Goal: Use online tool/utility: Utilize a website feature to perform a specific function

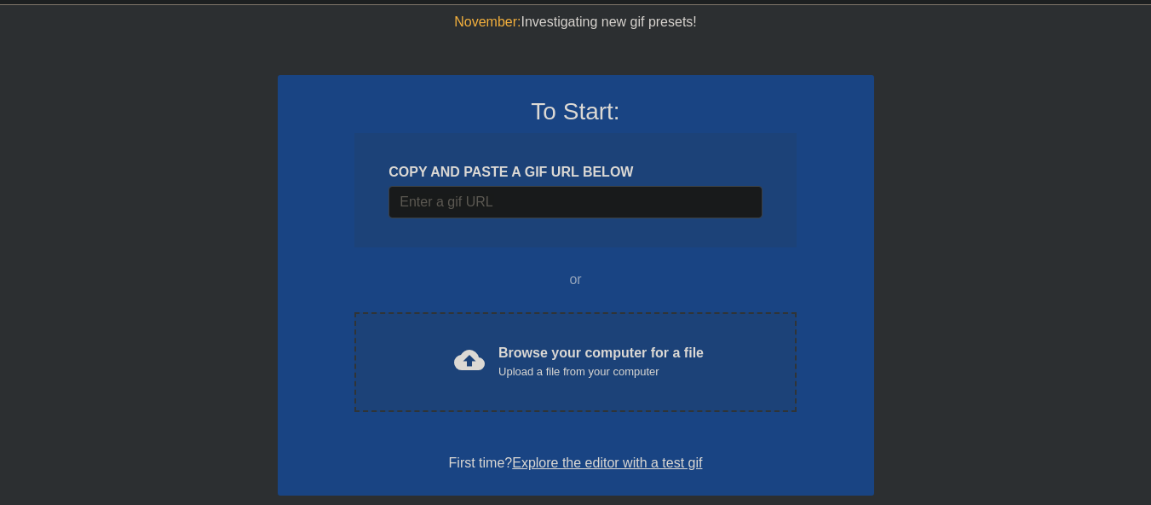
scroll to position [85, 0]
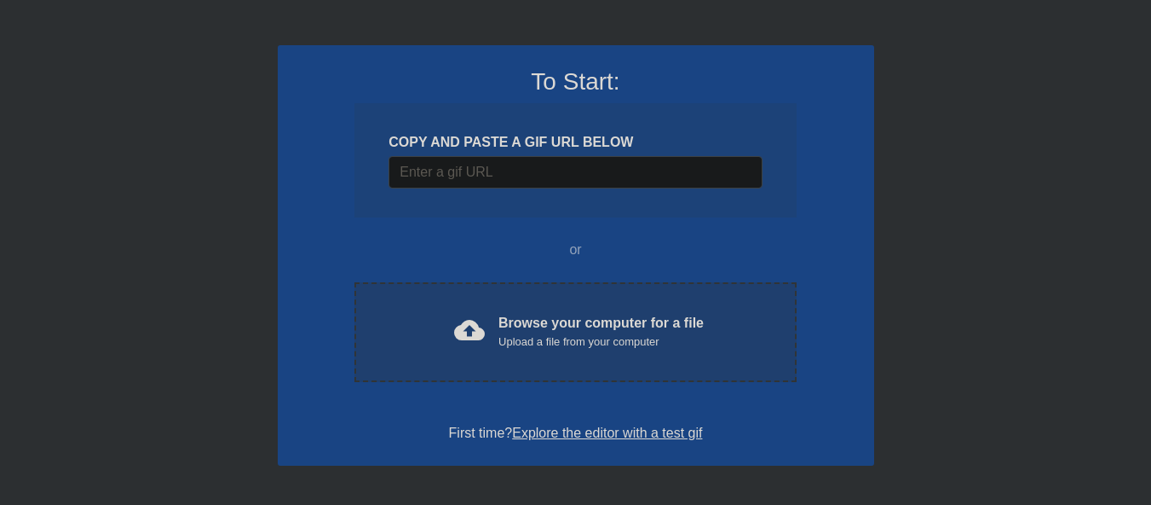
click at [478, 322] on span "cloud_upload" at bounding box center [469, 330] width 31 height 31
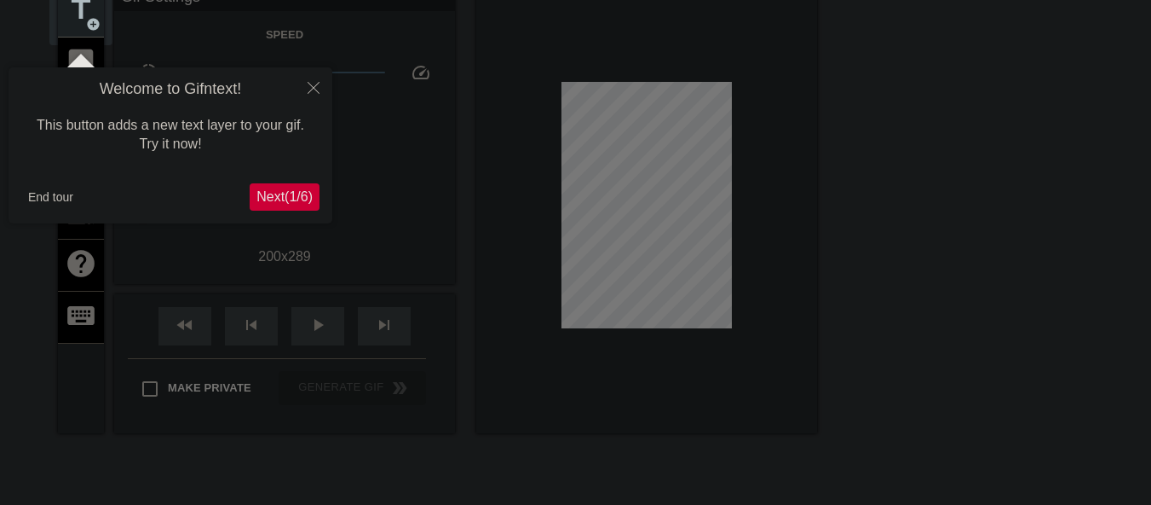
scroll to position [42, 0]
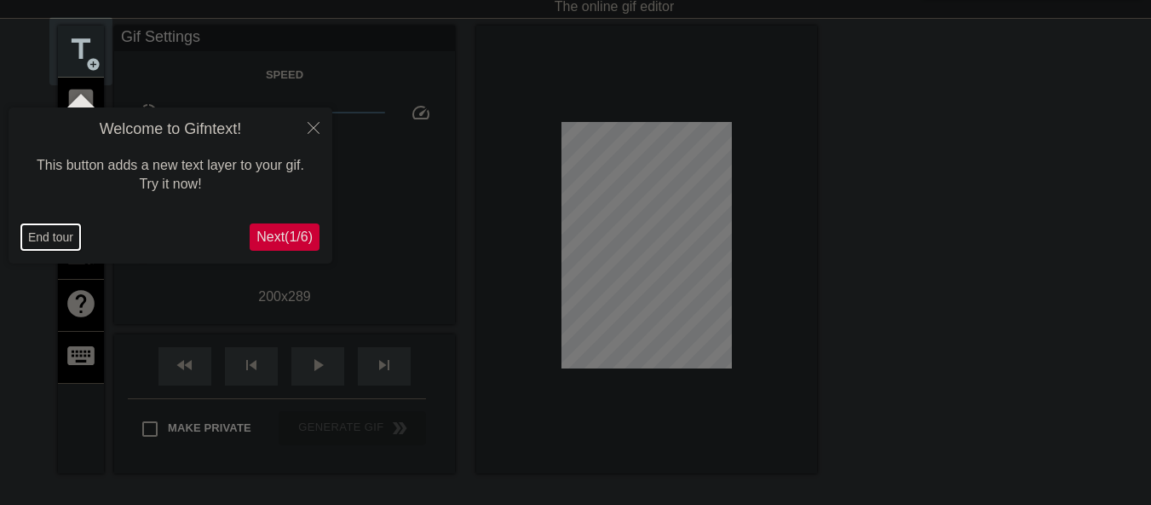
click at [43, 238] on button "End tour" at bounding box center [50, 237] width 59 height 26
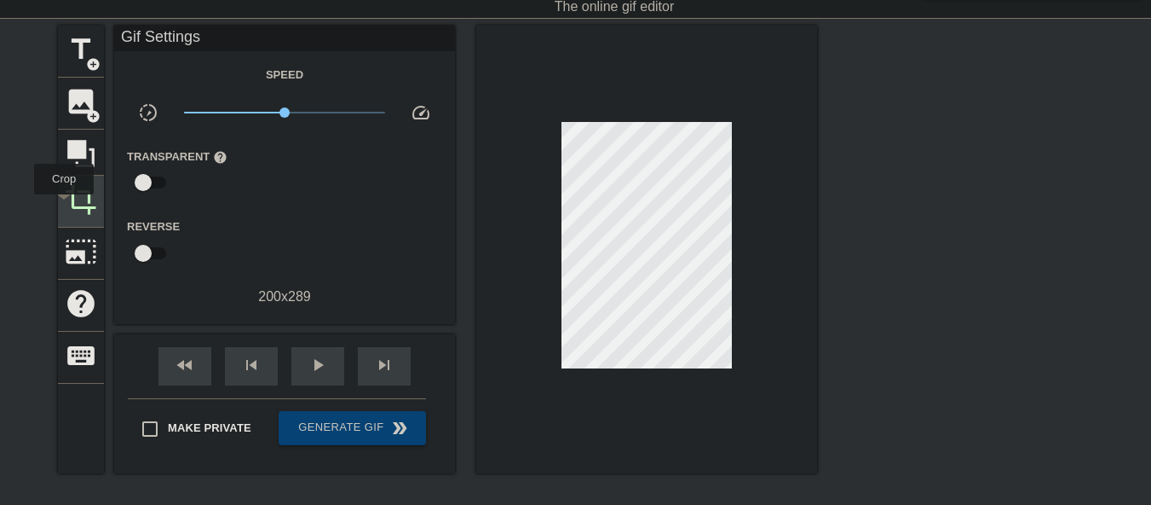
click at [64, 206] on div "crop" at bounding box center [81, 202] width 46 height 52
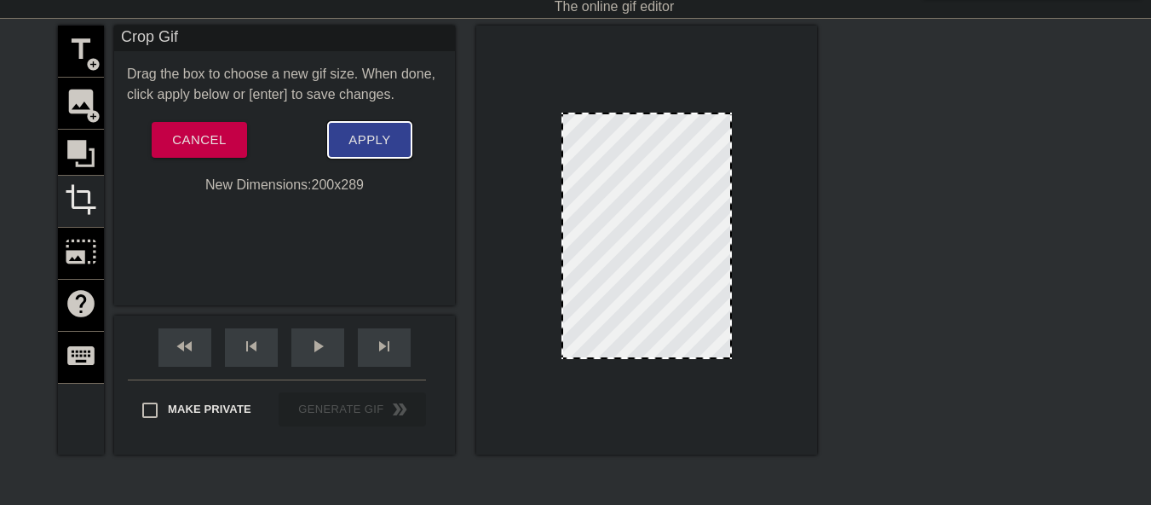
click at [366, 139] on span "Apply" at bounding box center [370, 140] width 42 height 22
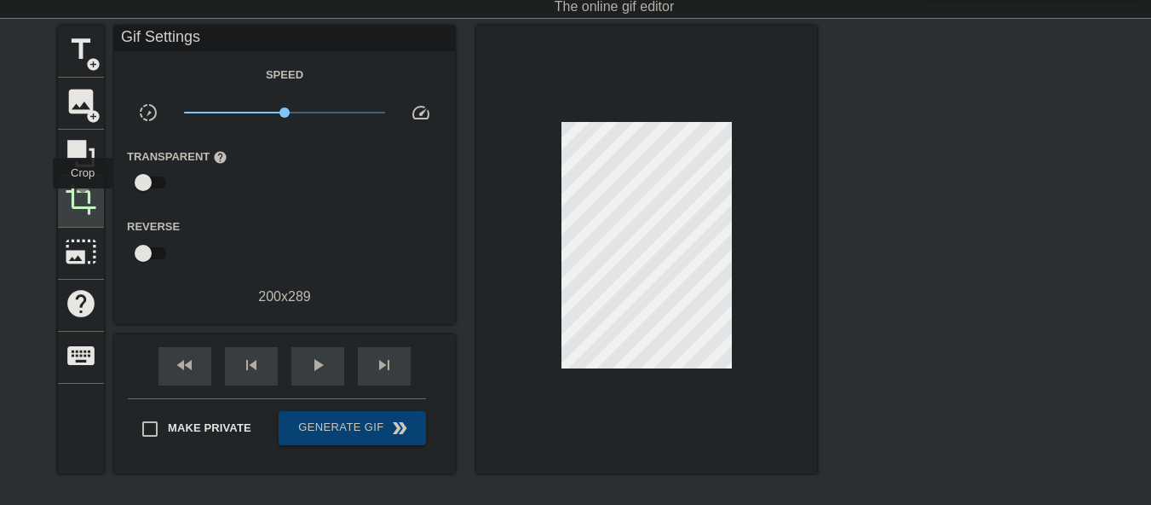
click at [83, 200] on span "crop" at bounding box center [81, 199] width 32 height 32
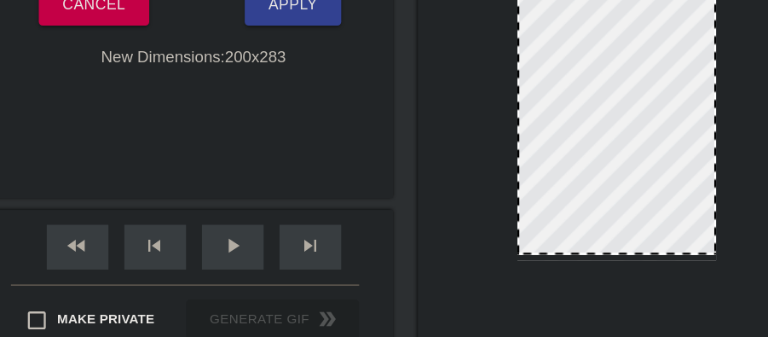
scroll to position [188, 0]
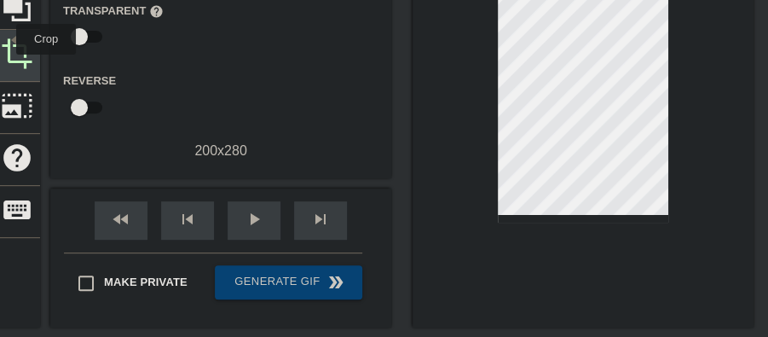
click at [5, 39] on span "crop" at bounding box center [17, 54] width 32 height 32
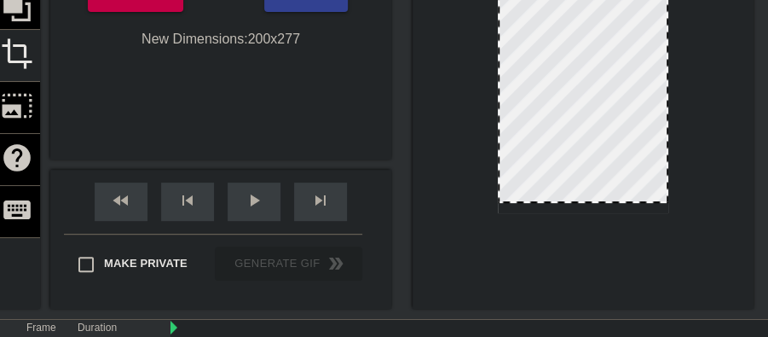
click at [551, 205] on div at bounding box center [582, 201] width 167 height 9
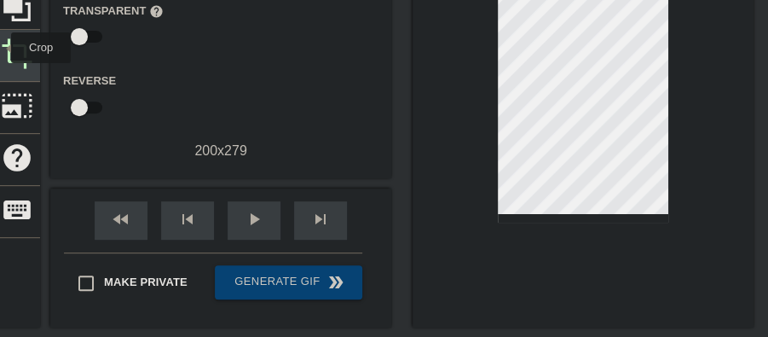
click at [6, 48] on span "crop" at bounding box center [17, 54] width 32 height 32
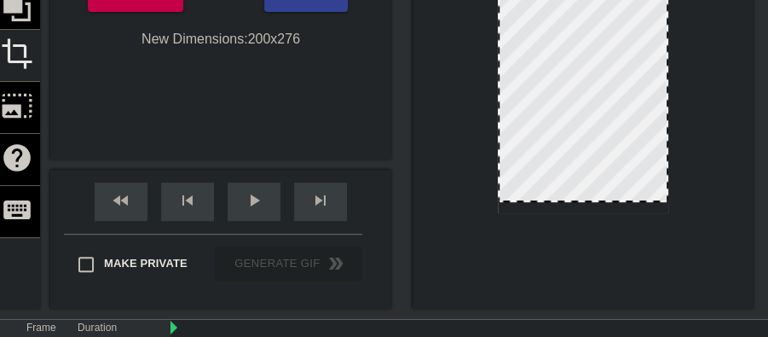
click at [567, 200] on div at bounding box center [582, 200] width 167 height 9
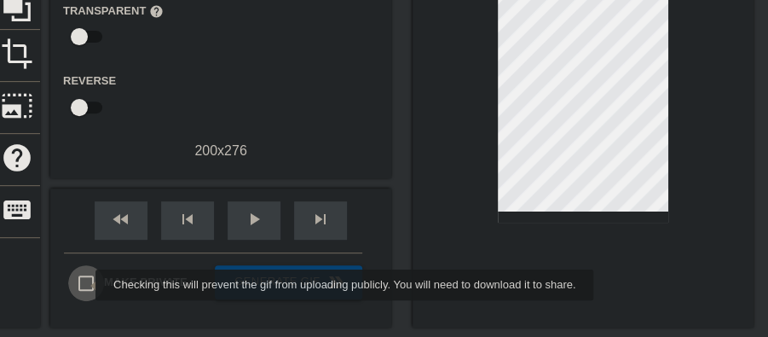
click at [84, 285] on input "Make Private" at bounding box center [86, 283] width 36 height 36
checkbox input "true"
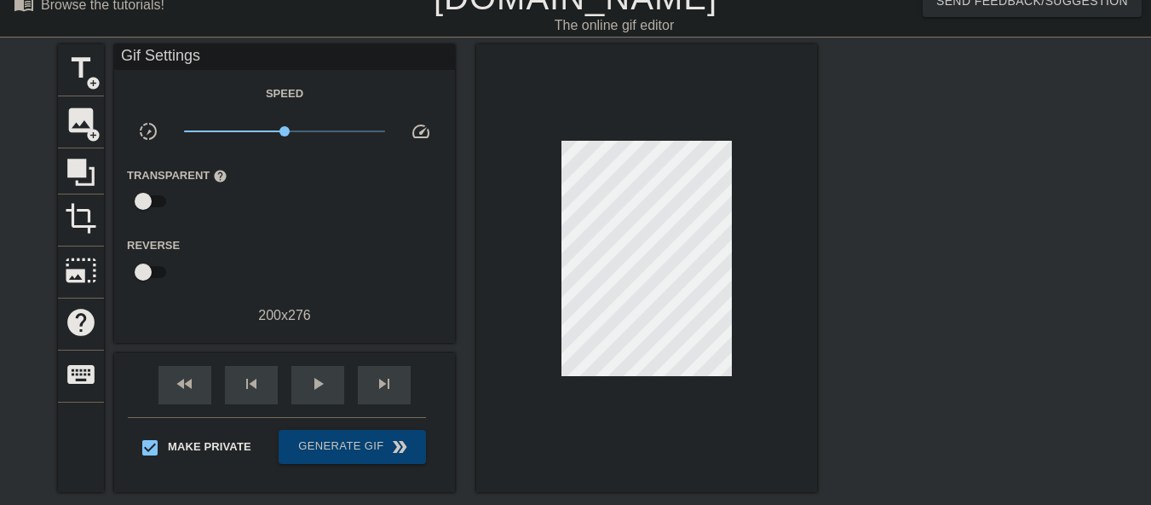
scroll to position [97, 0]
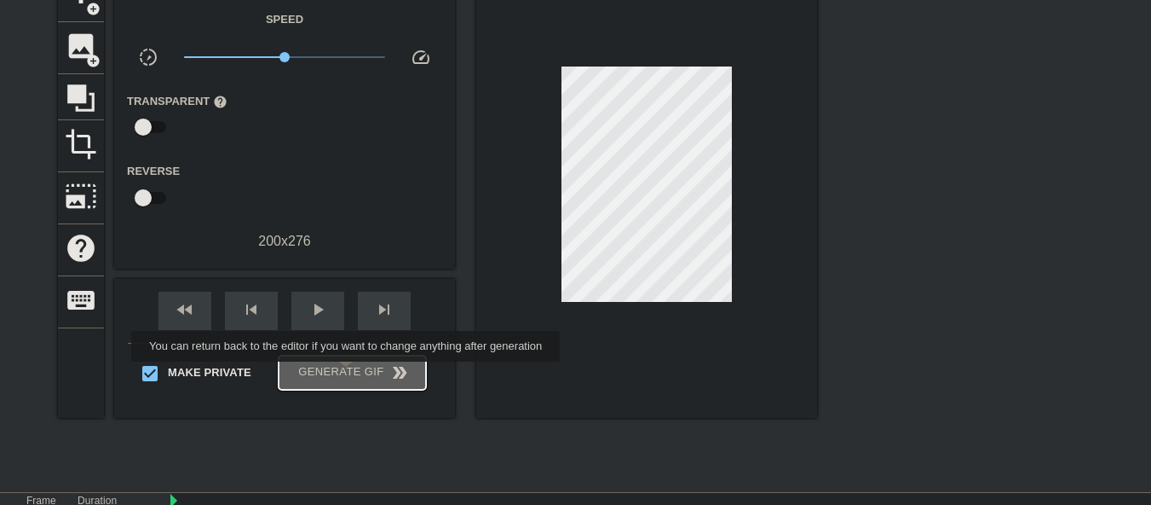
click at [348, 373] on span "Generate Gif double_arrow" at bounding box center [353, 372] width 134 height 20
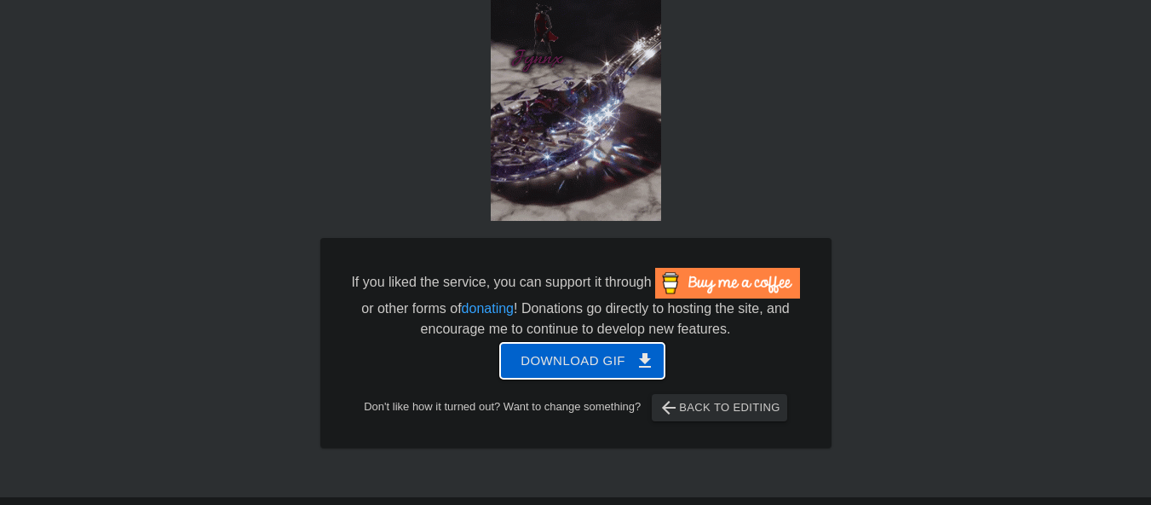
click at [547, 360] on span "Download gif get_app" at bounding box center [583, 360] width 124 height 22
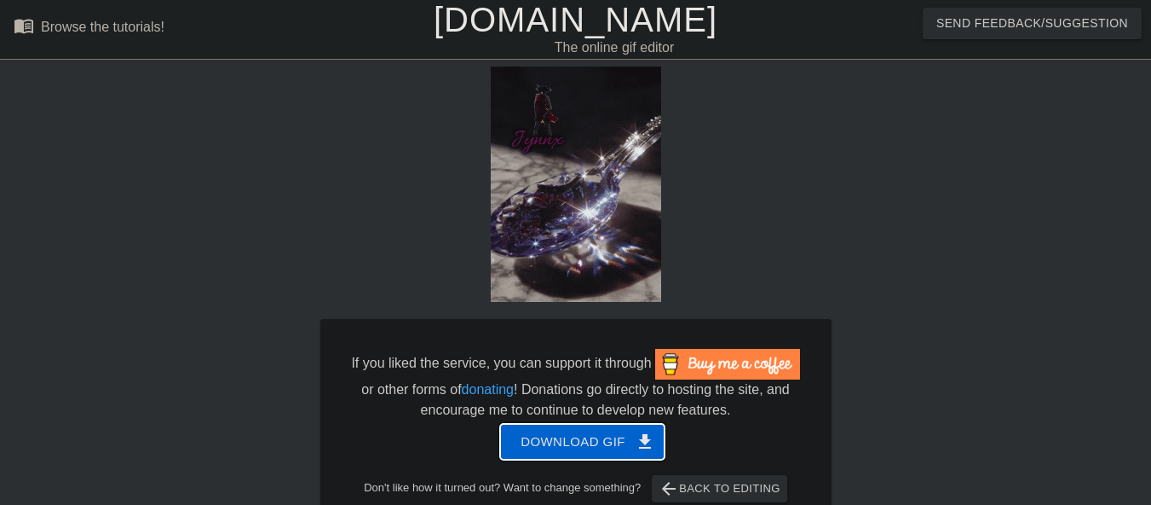
scroll to position [0, 0]
click at [499, 15] on link "[DOMAIN_NAME]" at bounding box center [576, 21] width 284 height 38
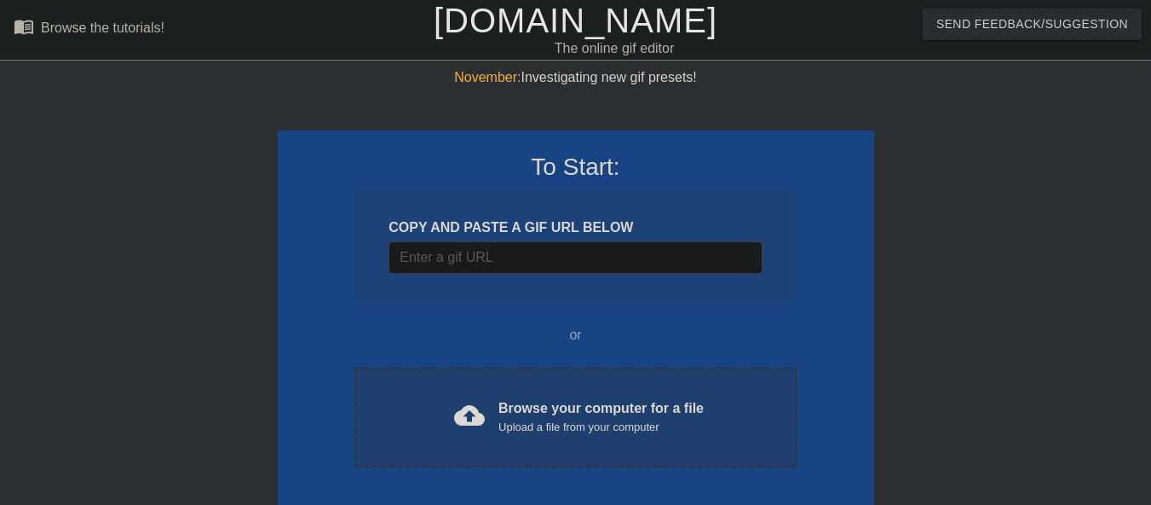
click at [482, 452] on div "cloud_upload Browse your computer for a file Upload a file from your computer C…" at bounding box center [575, 417] width 441 height 100
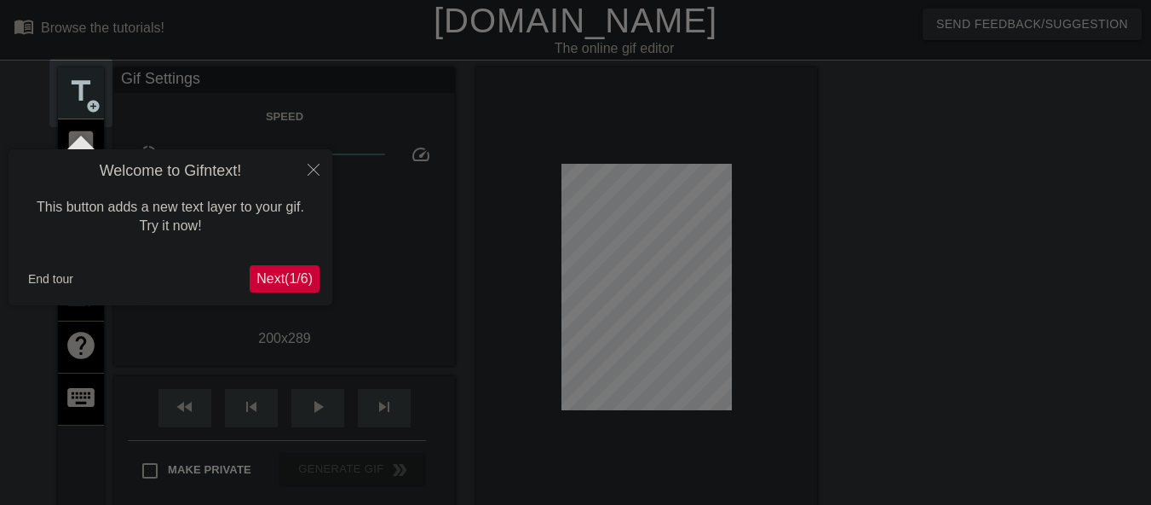
scroll to position [42, 0]
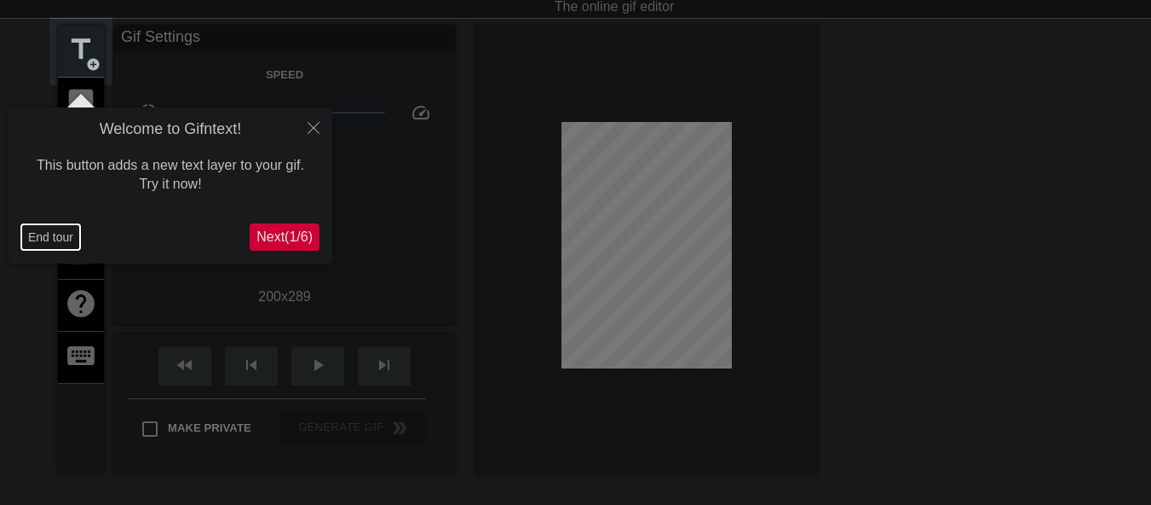
click at [38, 236] on button "End tour" at bounding box center [50, 237] width 59 height 26
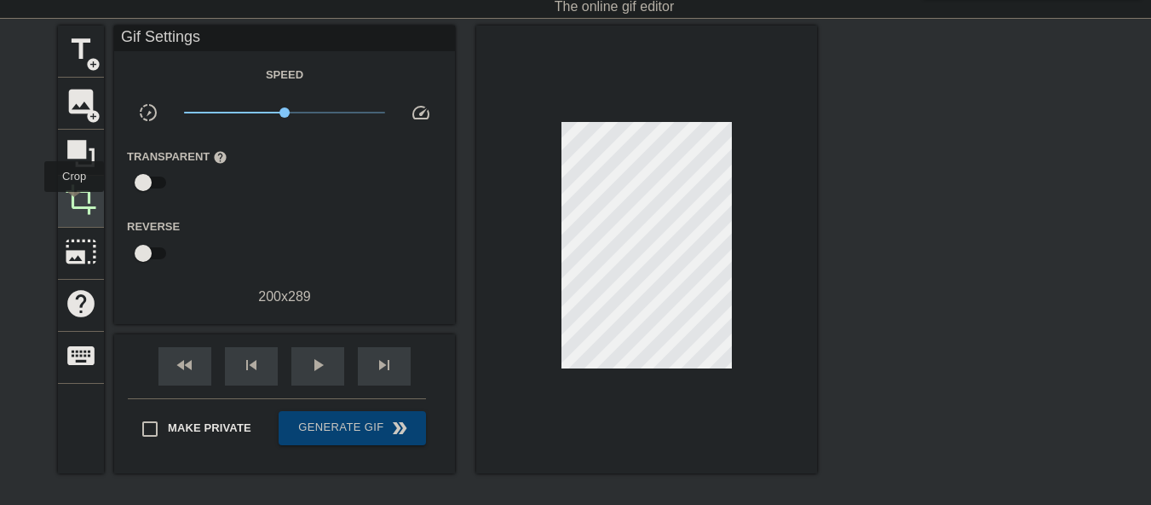
click at [74, 204] on span "crop" at bounding box center [81, 199] width 32 height 32
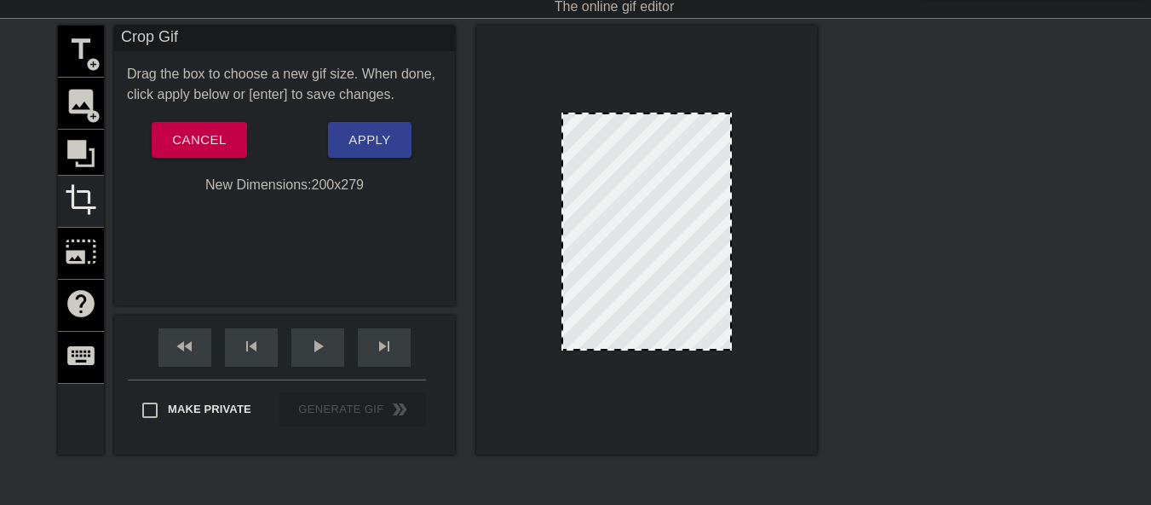
drag, startPoint x: 652, startPoint y: 356, endPoint x: 647, endPoint y: 348, distance: 9.9
click at [332, 141] on button "Apply" at bounding box center [369, 140] width 83 height 36
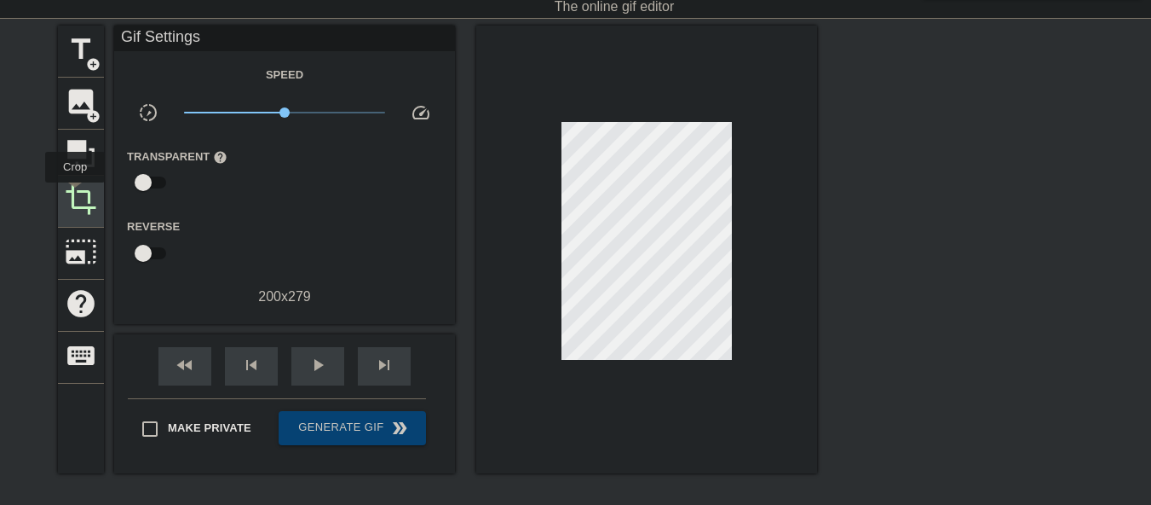
click at [75, 194] on span "crop" at bounding box center [81, 199] width 32 height 32
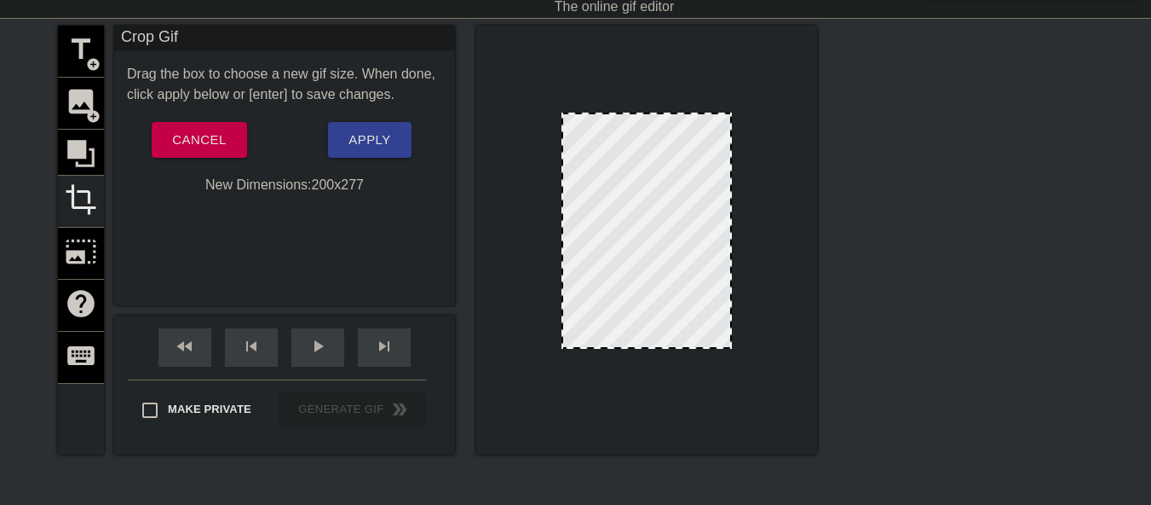
click at [644, 349] on div at bounding box center [646, 347] width 167 height 9
click at [371, 135] on span "Apply" at bounding box center [370, 140] width 42 height 22
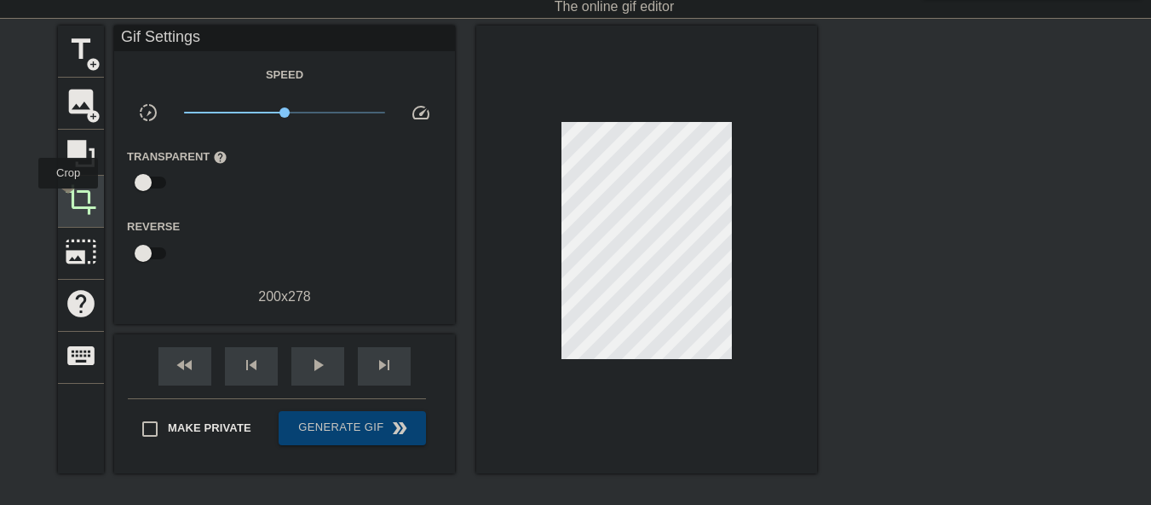
click at [68, 200] on span "crop" at bounding box center [81, 199] width 32 height 32
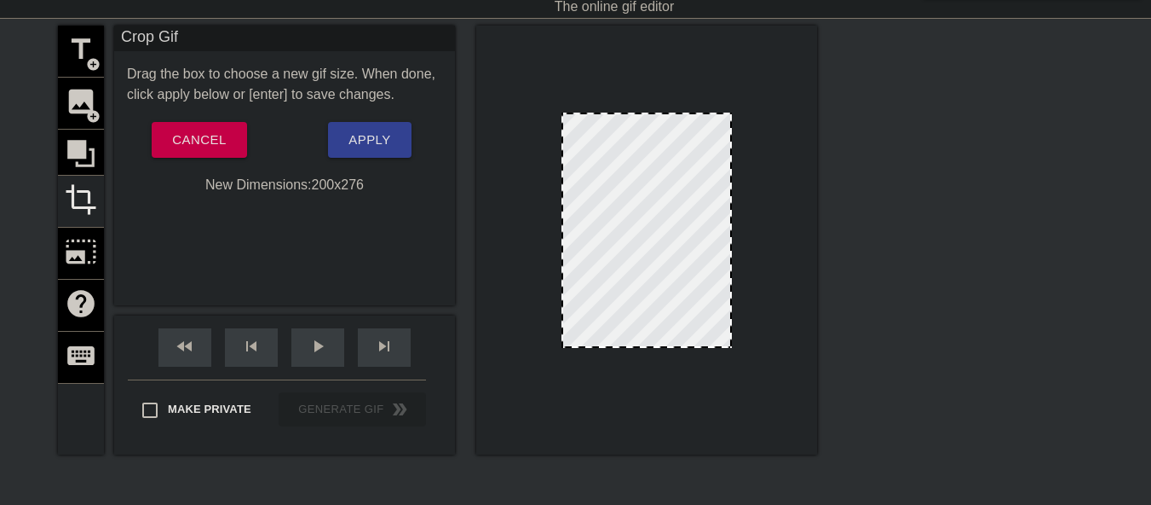
click at [637, 349] on div at bounding box center [646, 346] width 167 height 9
click at [357, 151] on span "Apply" at bounding box center [370, 140] width 42 height 22
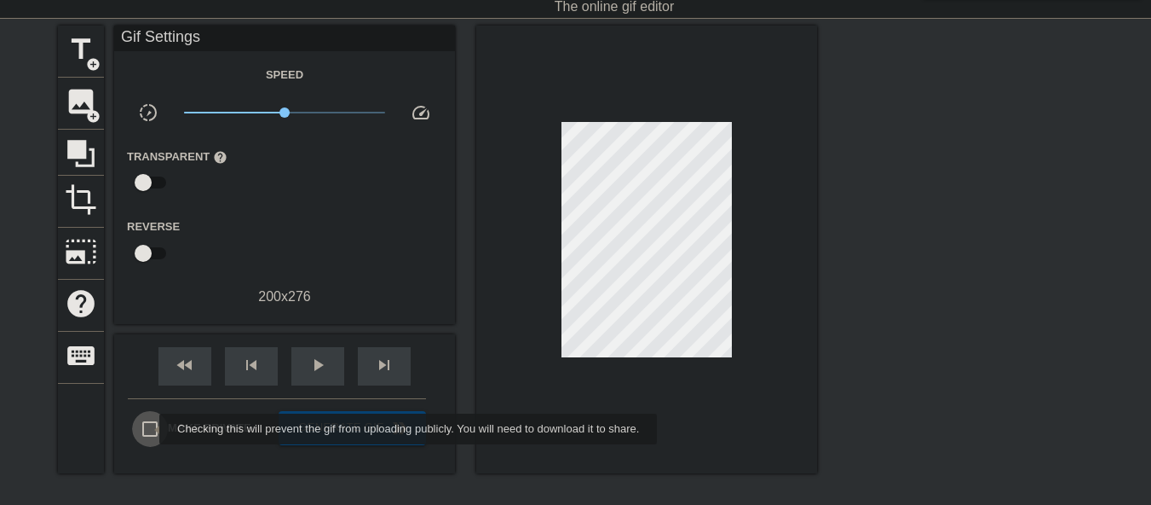
click at [148, 429] on input "Make Private" at bounding box center [150, 429] width 36 height 36
checkbox input "true"
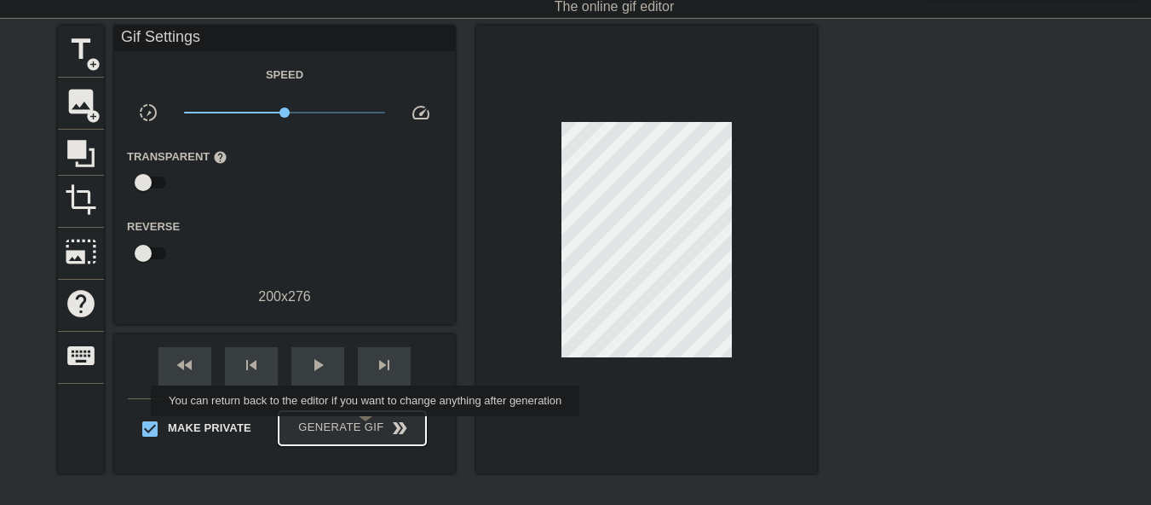
click at [367, 428] on span "Generate Gif double_arrow" at bounding box center [353, 428] width 134 height 20
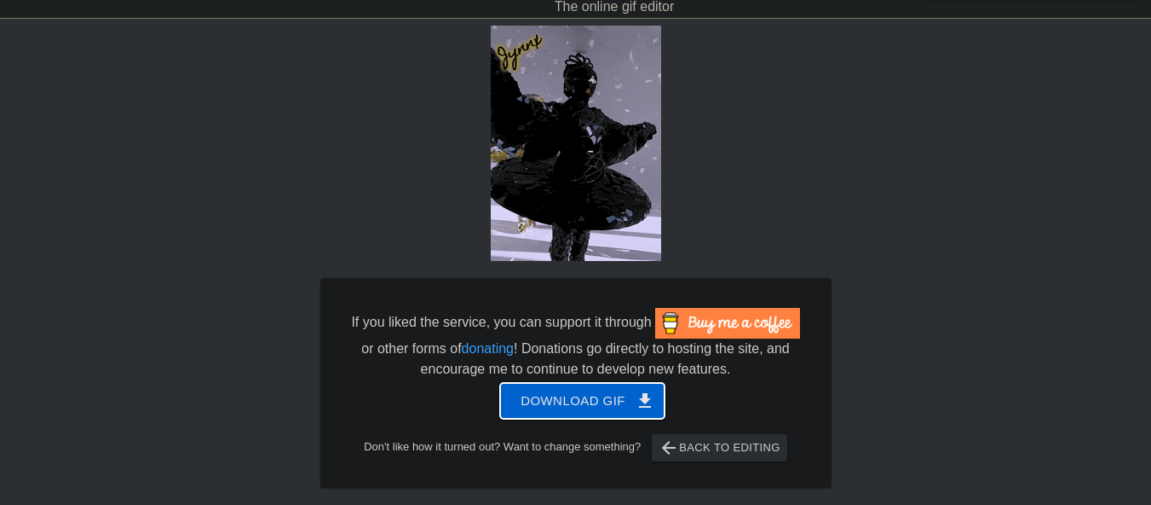
click at [574, 404] on span "Download gif get_app" at bounding box center [583, 401] width 124 height 22
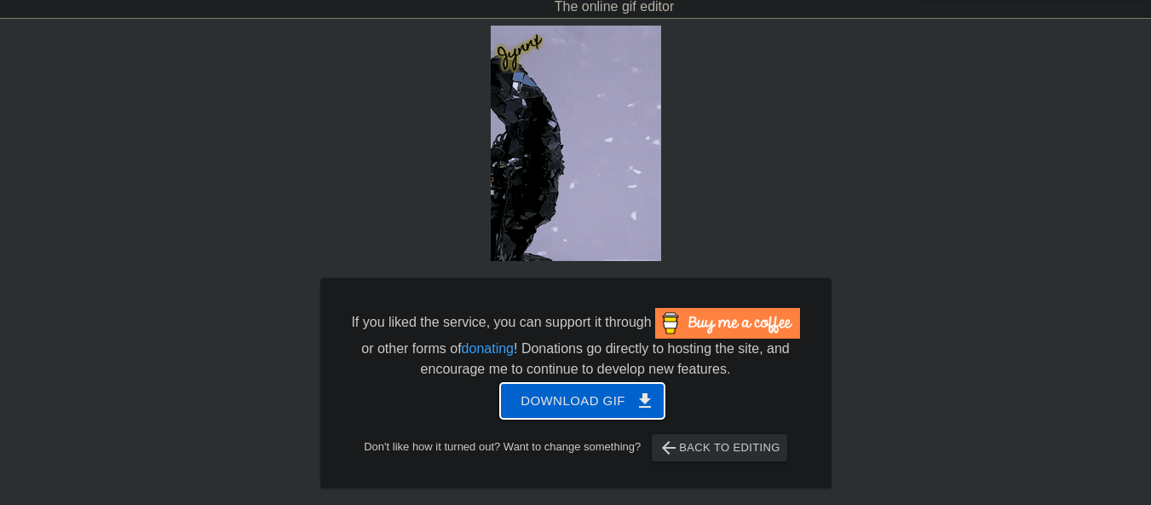
scroll to position [0, 0]
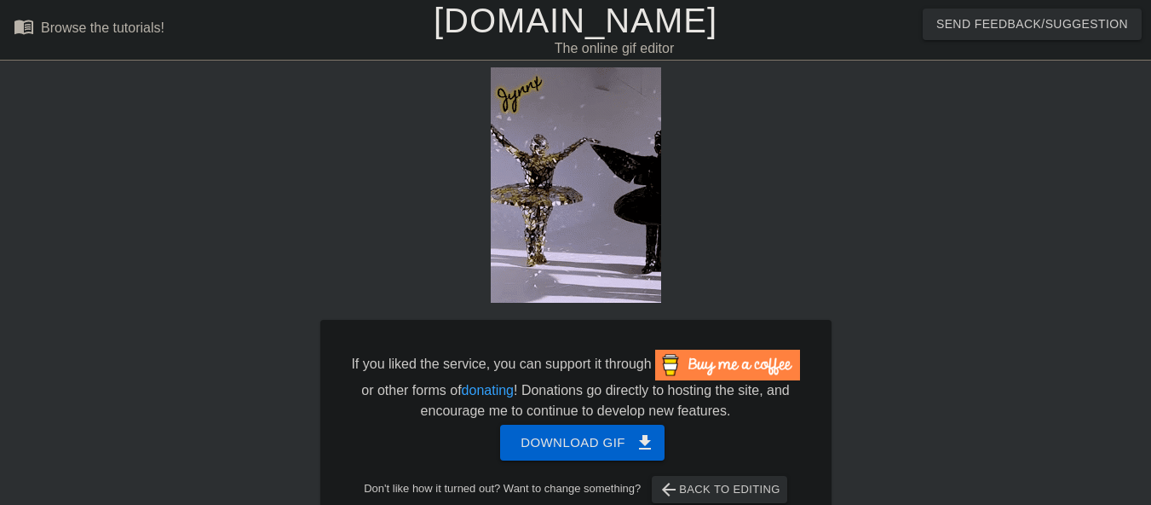
click at [540, 18] on link "[DOMAIN_NAME]" at bounding box center [576, 21] width 284 height 38
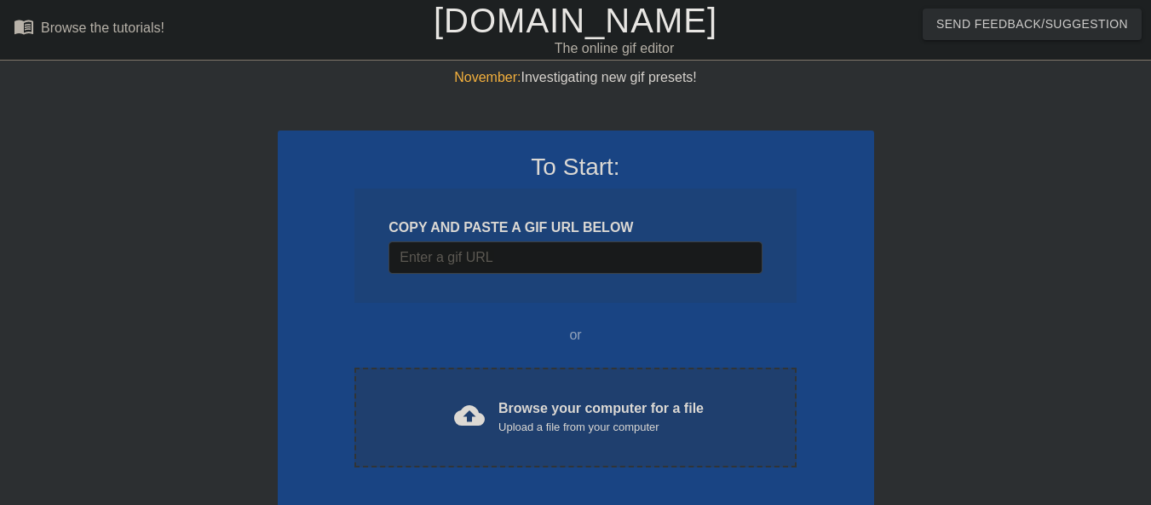
click at [494, 420] on div "cloud_upload Browse your computer for a file Upload a file from your computer" at bounding box center [575, 417] width 370 height 38
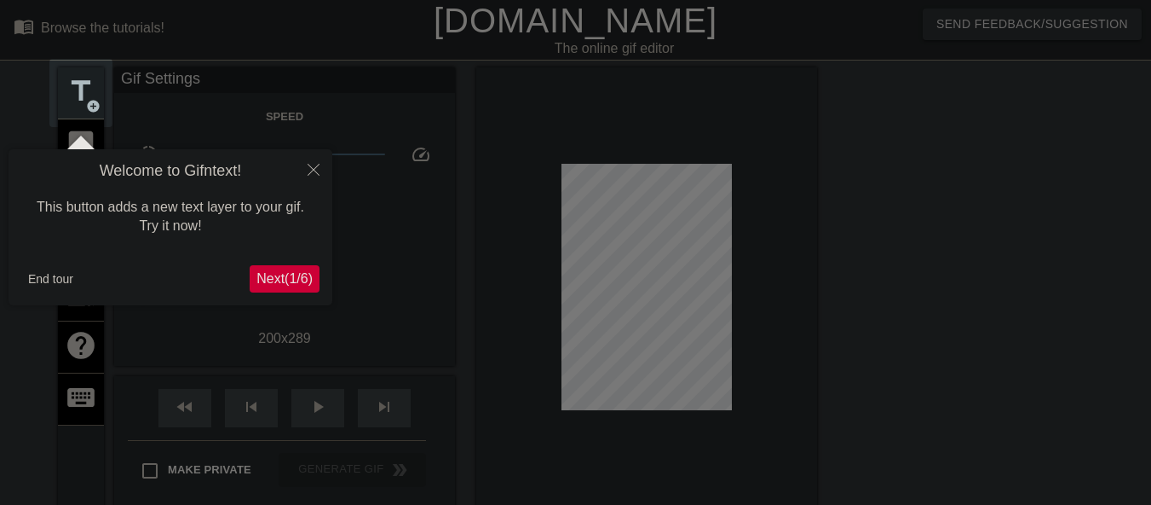
click at [827, 238] on div at bounding box center [575, 386] width 1151 height 772
click at [535, 17] on div at bounding box center [575, 386] width 1151 height 772
click at [315, 173] on icon "Close" at bounding box center [314, 170] width 12 height 12
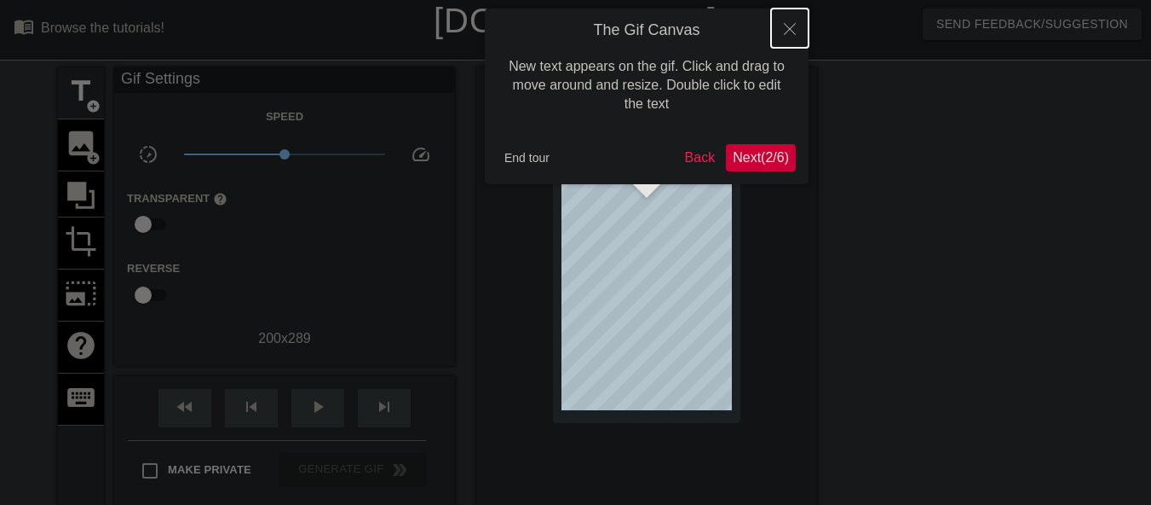
click at [785, 33] on icon "Close" at bounding box center [790, 29] width 12 height 12
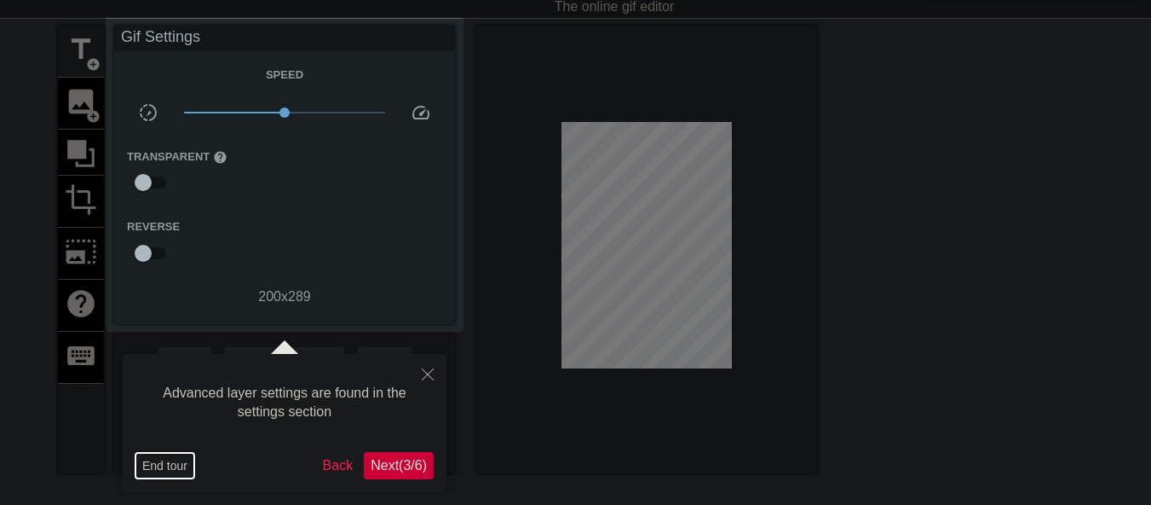
click at [176, 466] on button "End tour" at bounding box center [165, 466] width 59 height 26
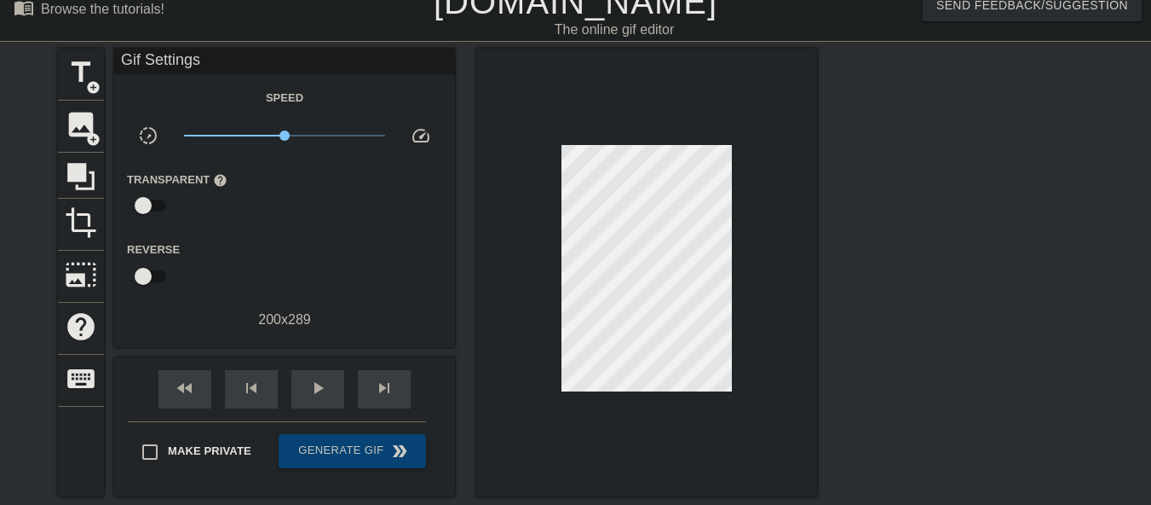
scroll to position [0, 0]
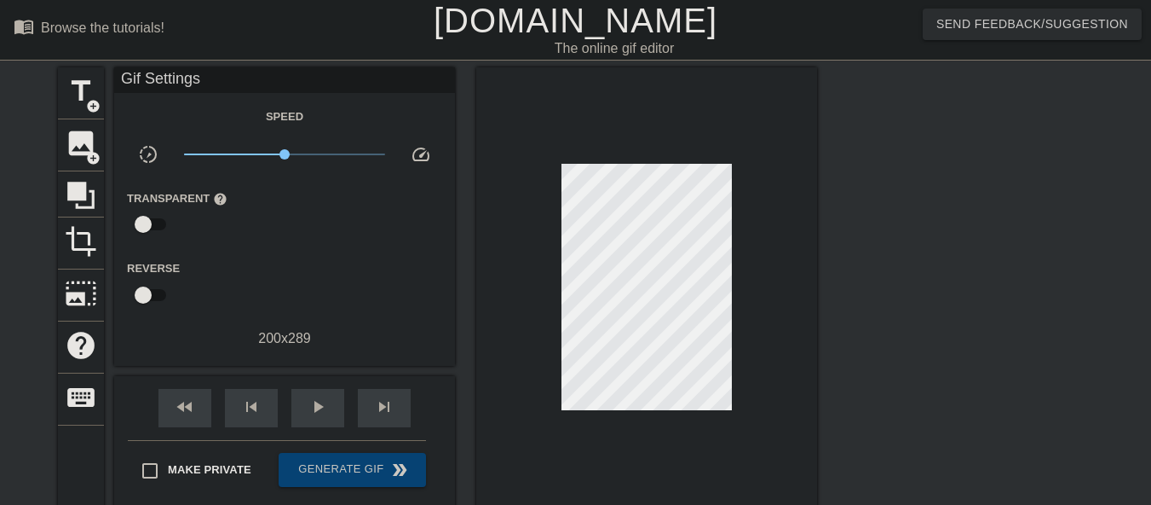
click at [578, 30] on link "[DOMAIN_NAME]" at bounding box center [576, 21] width 284 height 38
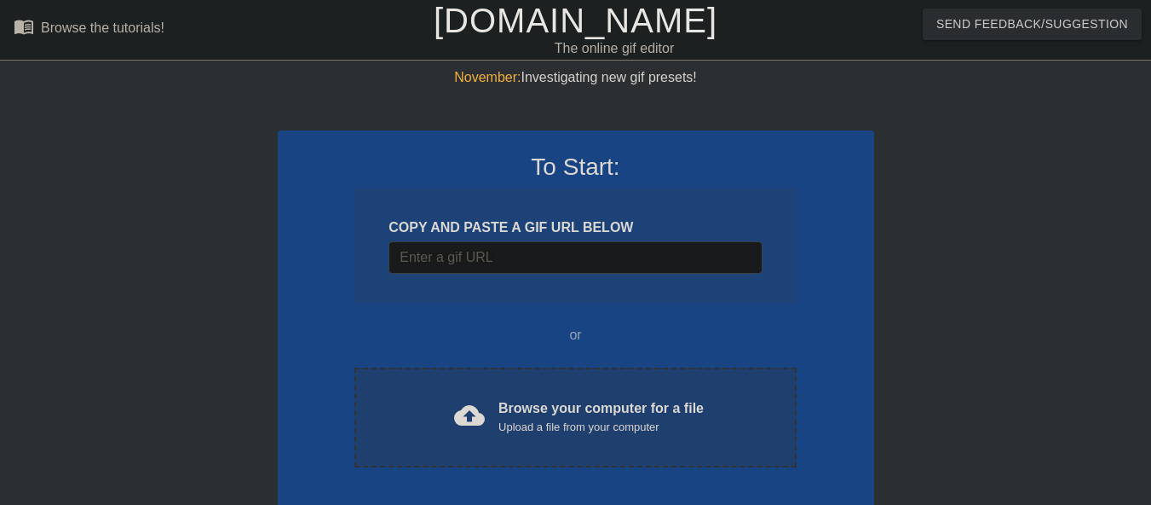
click at [465, 400] on span "cloud_upload" at bounding box center [469, 415] width 31 height 31
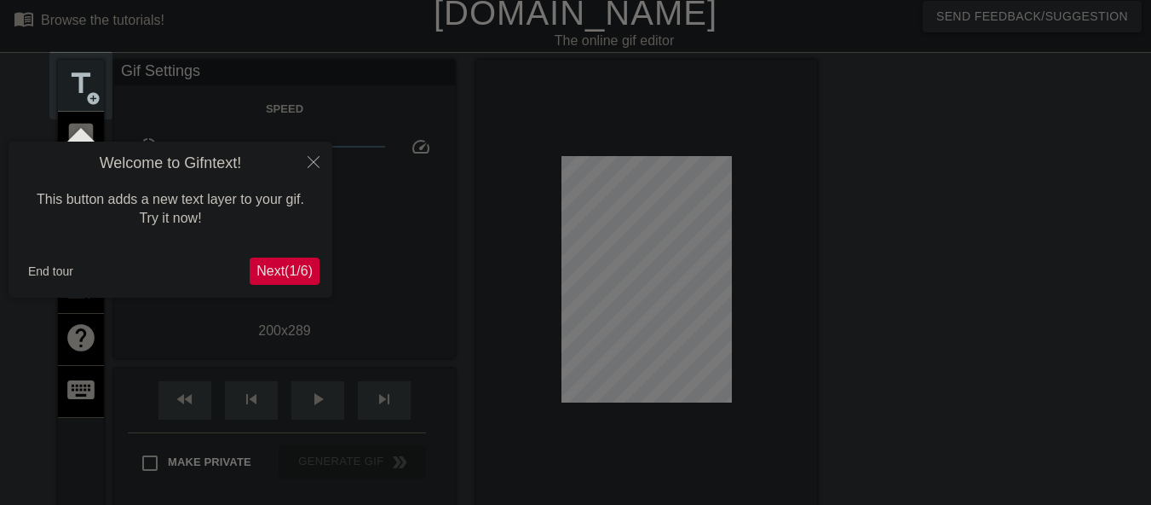
scroll to position [42, 0]
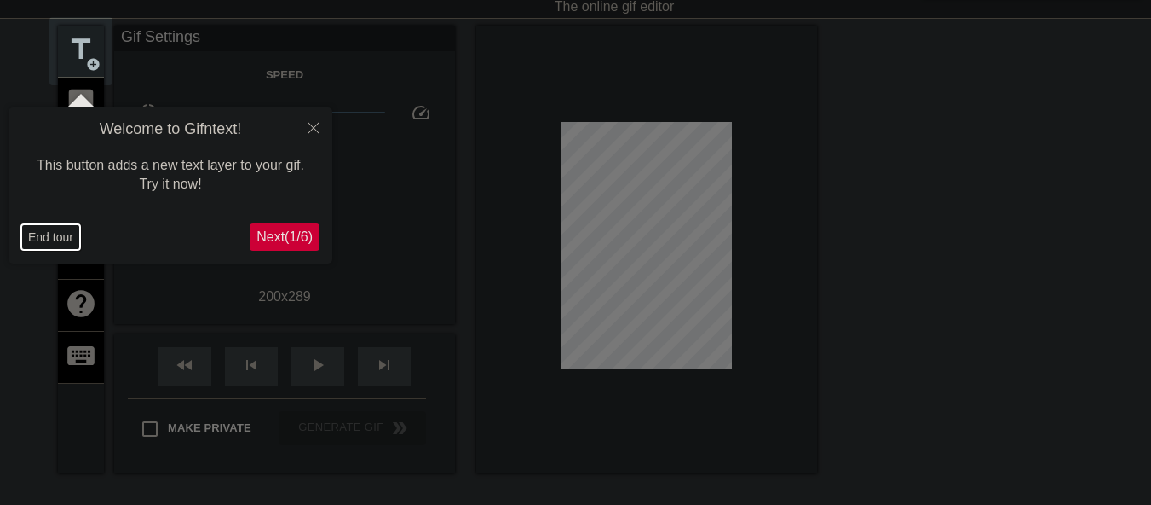
click at [38, 235] on button "End tour" at bounding box center [50, 237] width 59 height 26
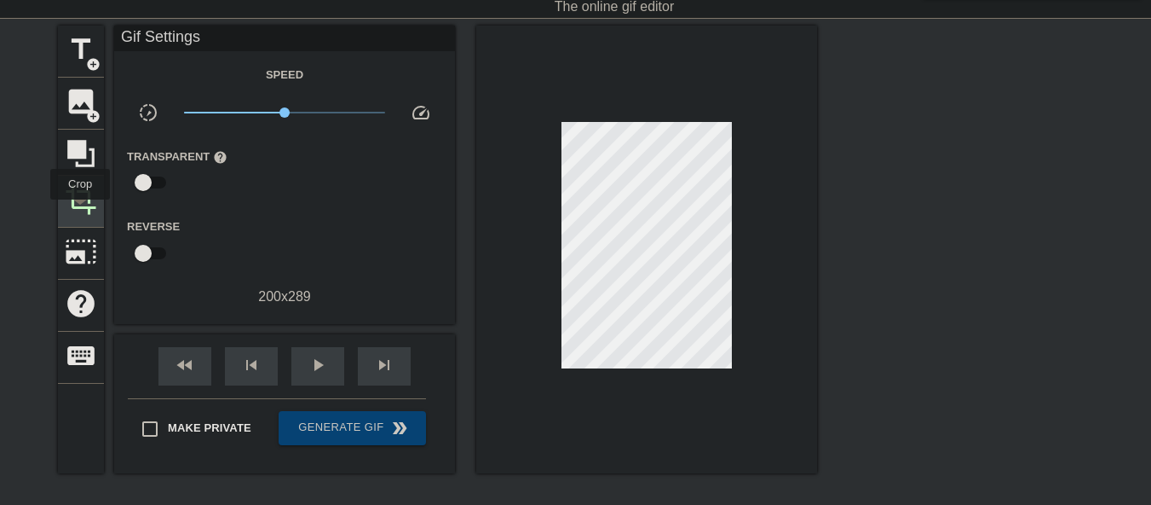
click at [80, 211] on span "crop" at bounding box center [81, 199] width 32 height 32
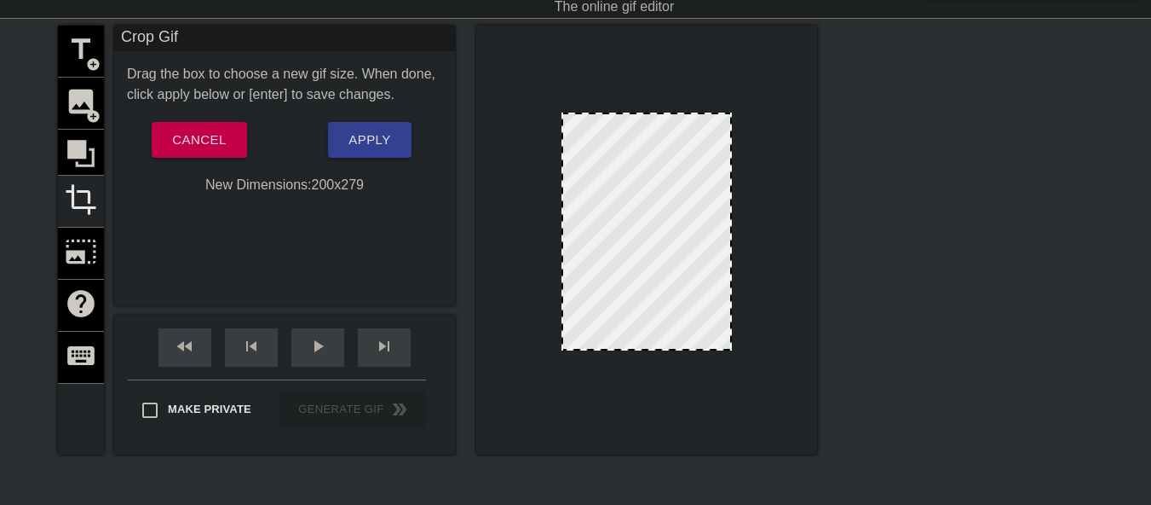
drag, startPoint x: 643, startPoint y: 357, endPoint x: 644, endPoint y: 349, distance: 8.6
click at [644, 349] on div at bounding box center [646, 348] width 167 height 9
click at [385, 153] on button "Apply" at bounding box center [369, 140] width 83 height 36
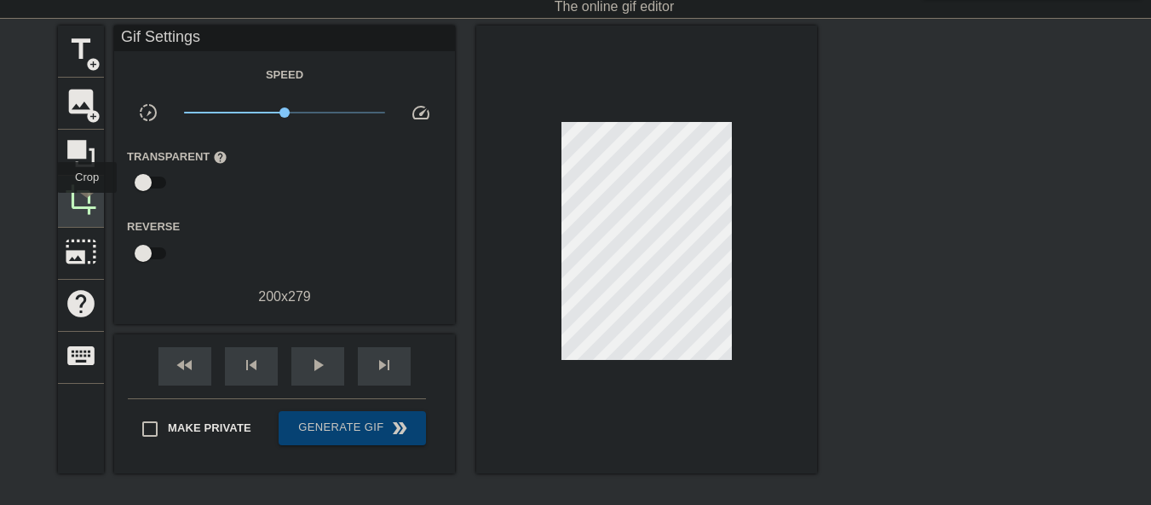
click at [87, 205] on span "crop" at bounding box center [81, 199] width 32 height 32
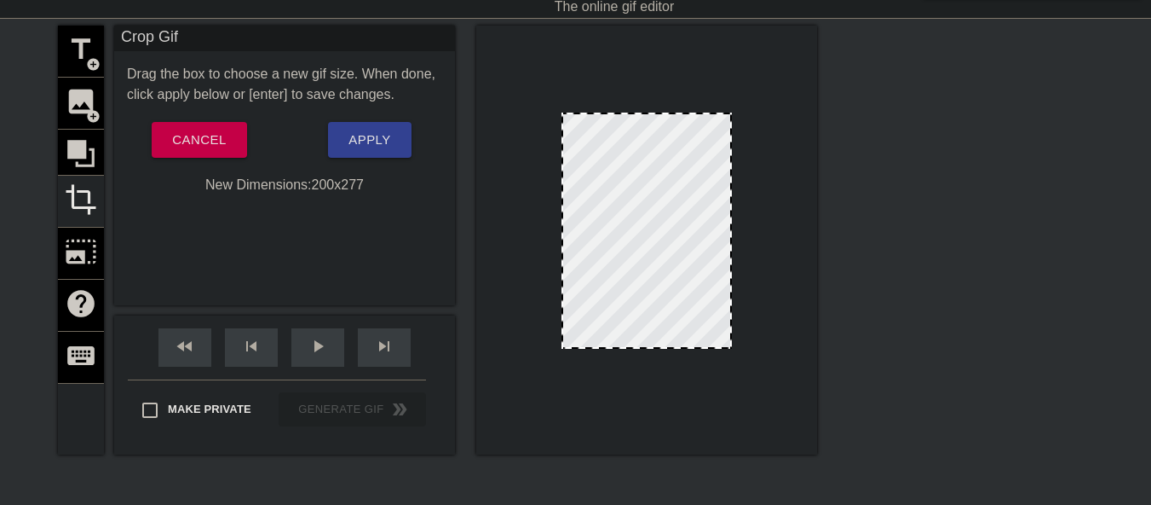
click at [654, 349] on div at bounding box center [646, 347] width 167 height 9
click at [366, 148] on span "Apply" at bounding box center [370, 140] width 42 height 22
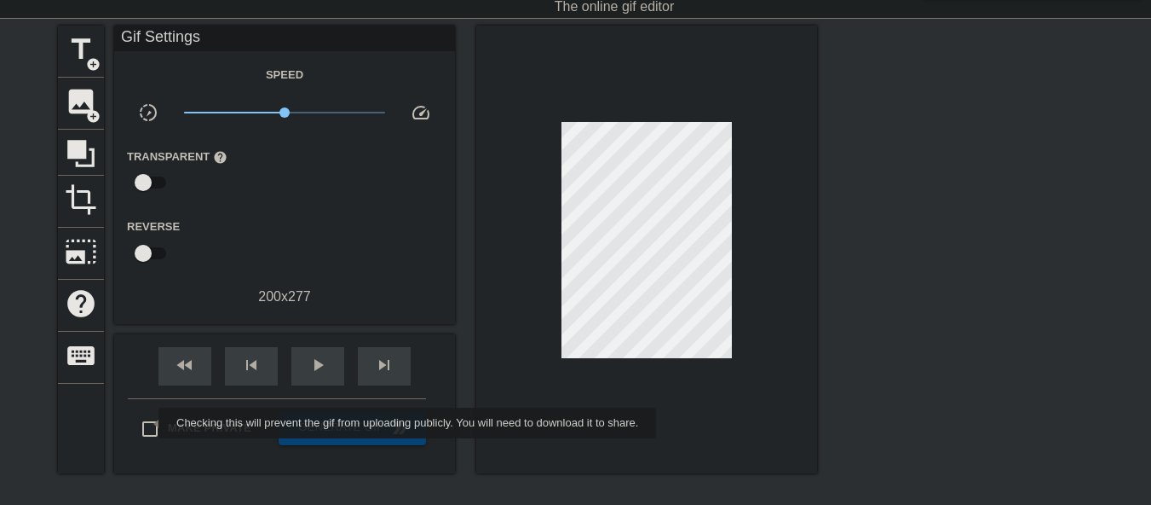
click at [147, 423] on input "Make Private" at bounding box center [150, 429] width 36 height 36
checkbox input "true"
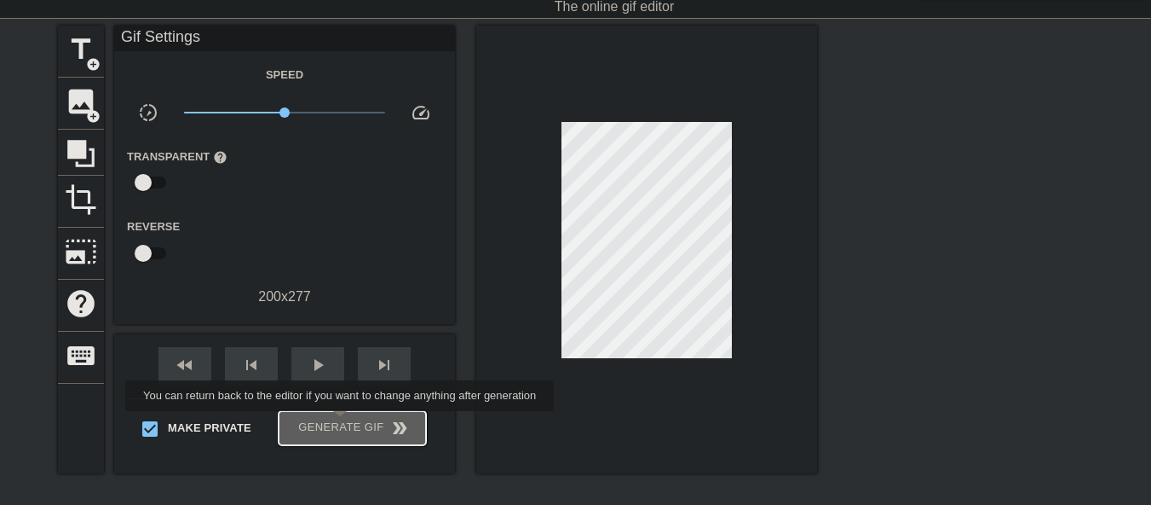
click at [342, 423] on span "Generate Gif double_arrow" at bounding box center [353, 428] width 134 height 20
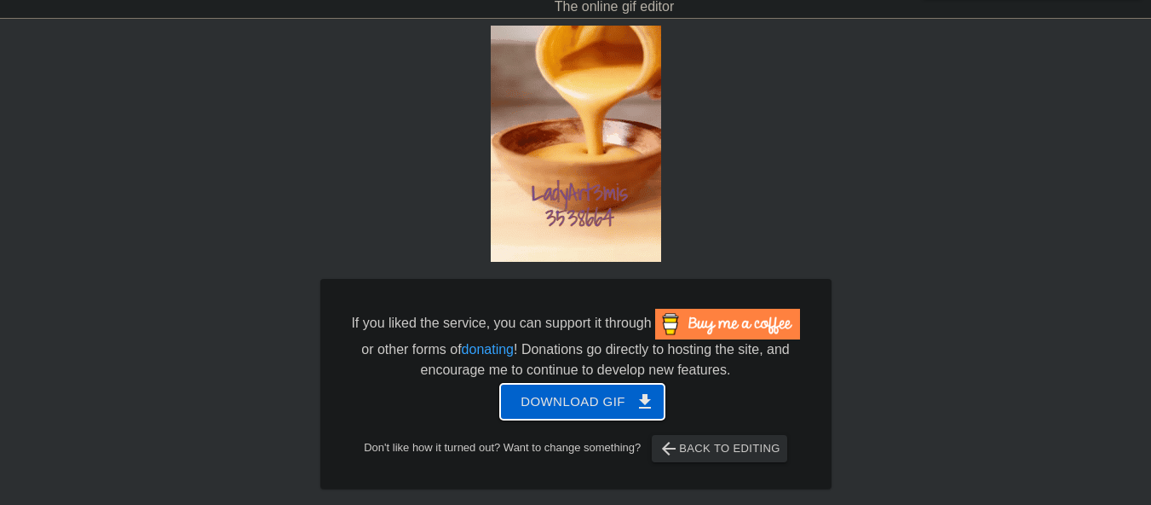
click at [546, 407] on span "Download gif get_app" at bounding box center [583, 401] width 124 height 22
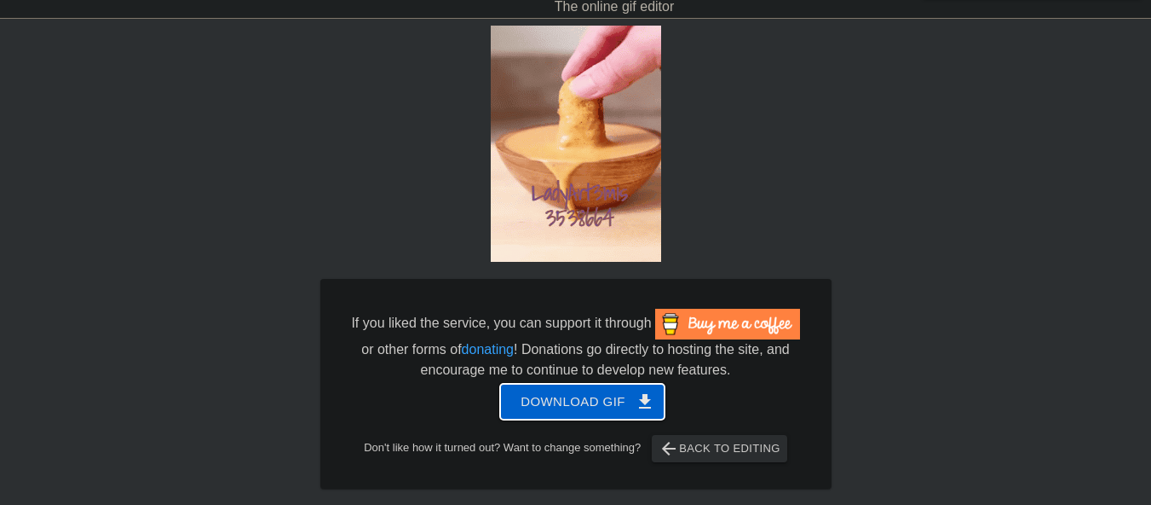
click at [586, 407] on span "Download gif get_app" at bounding box center [583, 401] width 124 height 22
